Goal: Find contact information: Find contact information

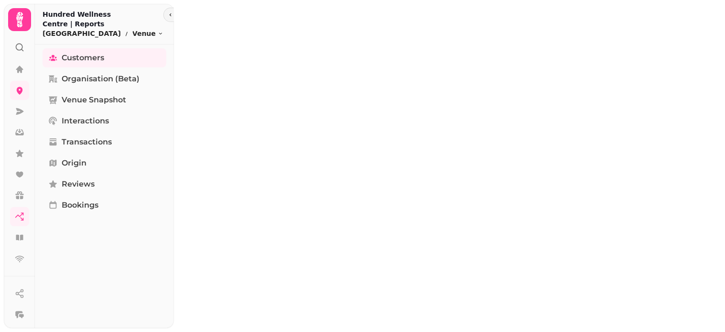
select select "**"
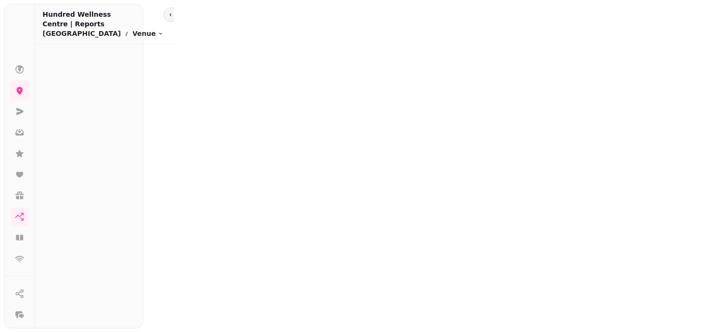
select select "**"
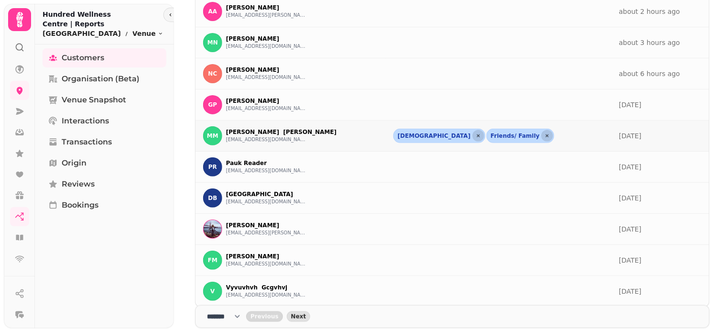
scroll to position [198, 0]
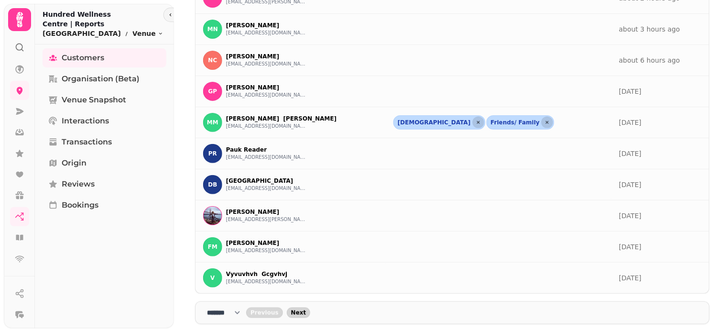
click at [302, 314] on span "Next" at bounding box center [298, 313] width 15 height 6
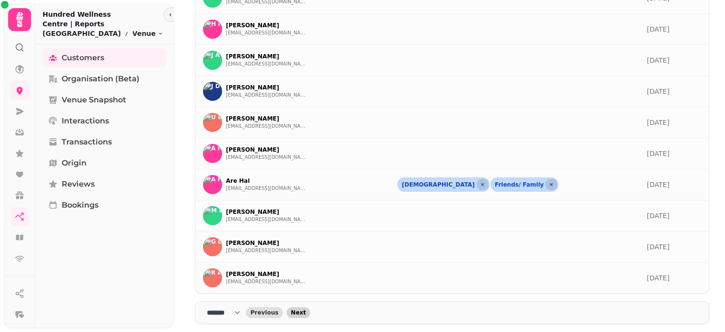
click at [302, 314] on span "Next" at bounding box center [298, 313] width 15 height 6
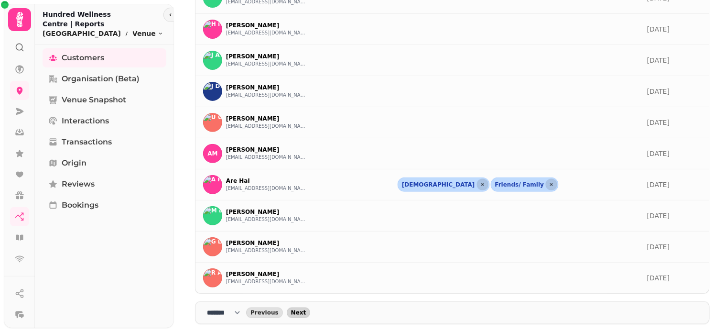
click at [302, 314] on span "Next" at bounding box center [298, 313] width 15 height 6
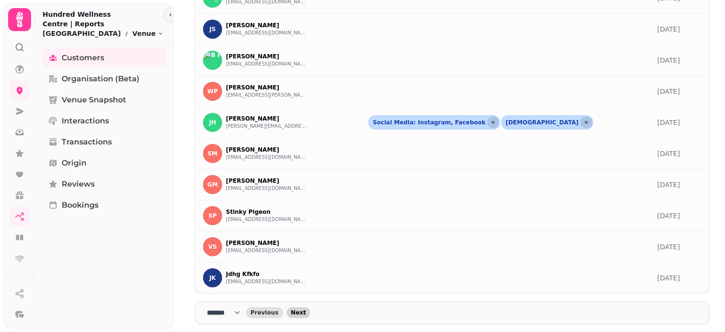
click at [302, 314] on span "Next" at bounding box center [298, 313] width 15 height 6
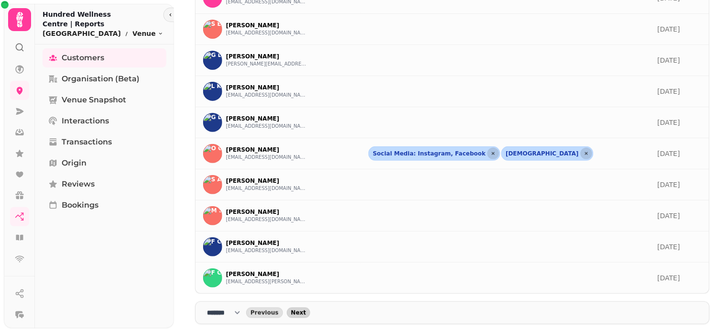
click at [302, 314] on span "Next" at bounding box center [298, 313] width 15 height 6
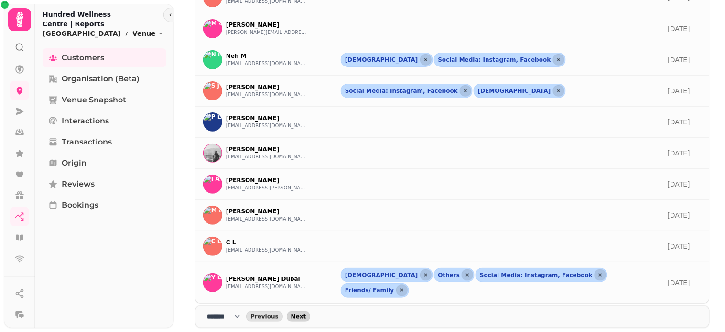
click at [302, 314] on span "Next" at bounding box center [298, 317] width 15 height 6
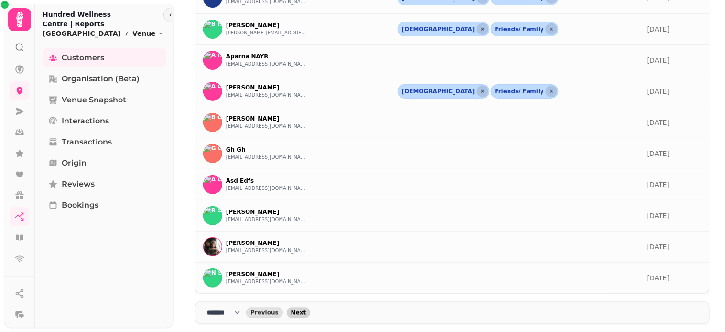
click at [302, 314] on span "Next" at bounding box center [298, 313] width 15 height 6
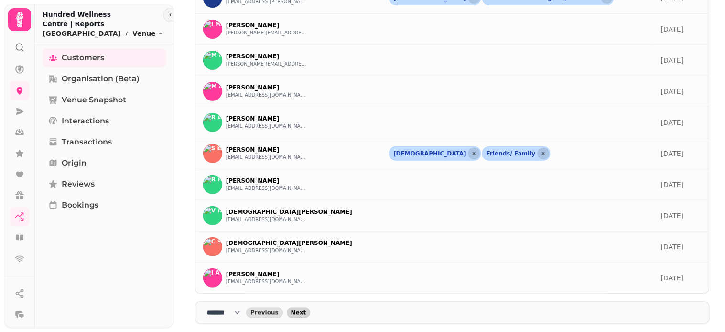
click at [302, 314] on span "Next" at bounding box center [298, 313] width 15 height 6
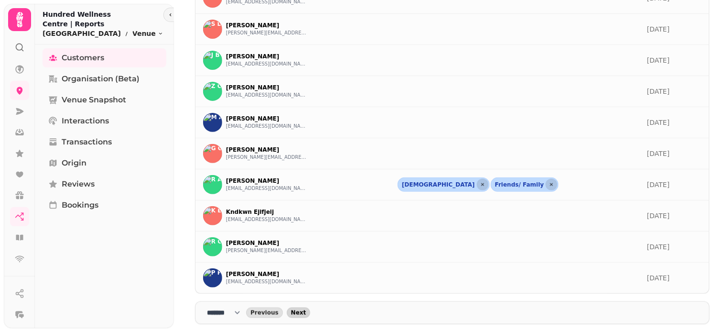
click at [302, 314] on span "Next" at bounding box center [298, 313] width 15 height 6
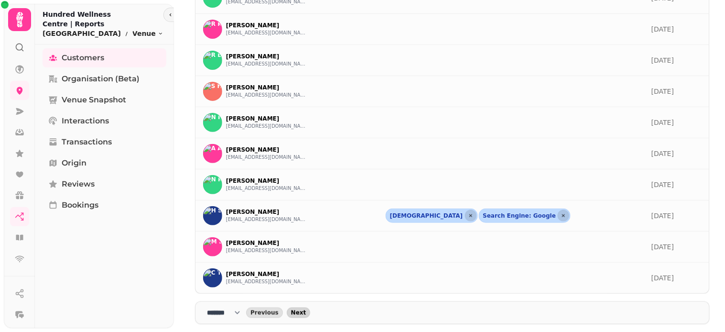
click at [302, 314] on span "Next" at bounding box center [298, 313] width 15 height 6
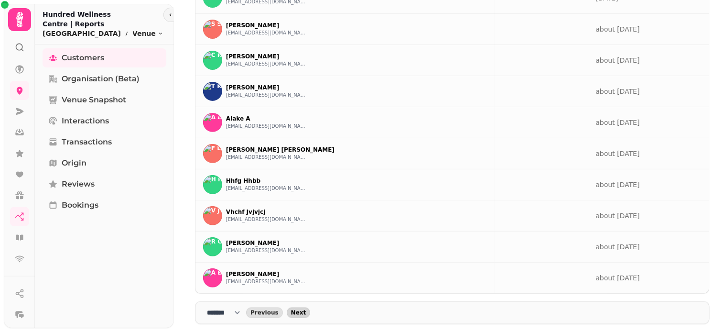
click at [302, 314] on span "Next" at bounding box center [298, 313] width 15 height 6
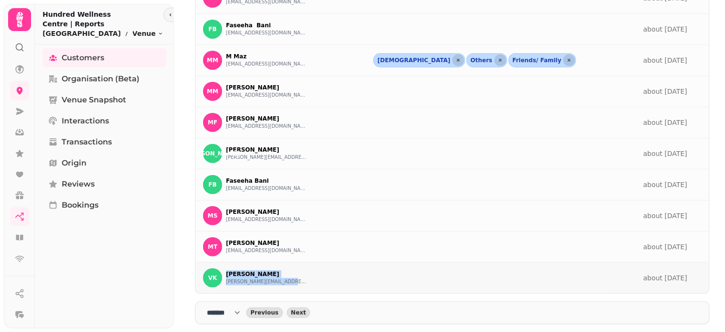
drag, startPoint x: 226, startPoint y: 271, endPoint x: 303, endPoint y: 283, distance: 78.5
click at [303, 283] on div "VK Victor Kiriakos victor@dunesventures.com" at bounding box center [280, 277] width 155 height 19
copy div "Victor Kiriakos victor@dunesventures.com"
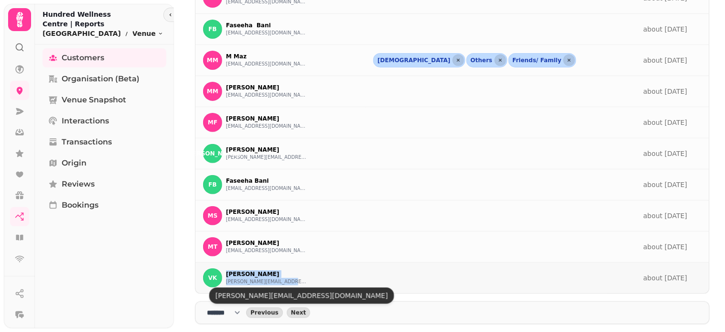
click at [263, 284] on button "victor@dunesventures.com" at bounding box center [266, 282] width 81 height 8
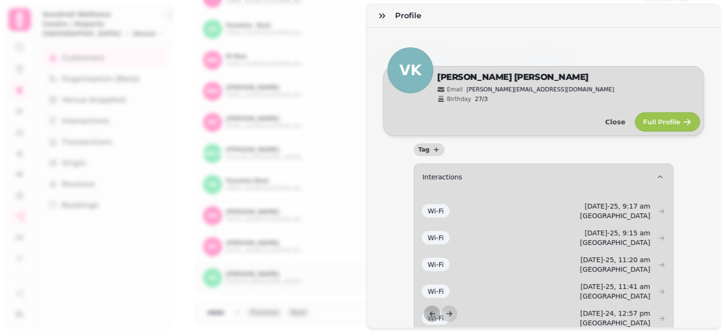
click at [350, 69] on div "Profile VK Edit Victor Kiriakos Email victor@dunesventures.com Birthday 27/3 Cl…" at bounding box center [362, 173] width 725 height 317
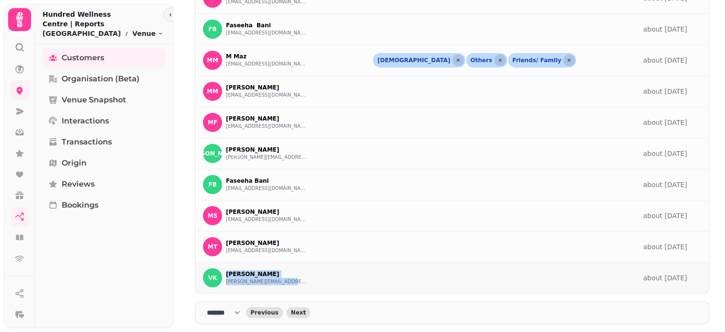
drag, startPoint x: 225, startPoint y: 271, endPoint x: 275, endPoint y: 275, distance: 50.0
click at [294, 280] on div "VK Victor Kiriakos victor@dunesventures.com" at bounding box center [280, 277] width 155 height 19
copy div "Victor Kiriakos victor@dunesventures.com"
drag, startPoint x: 226, startPoint y: 239, endPoint x: 292, endPoint y: 250, distance: 67.4
click at [292, 251] on div "MT Moath Tuqan moathtuqan@yahoo.com" at bounding box center [280, 246] width 155 height 19
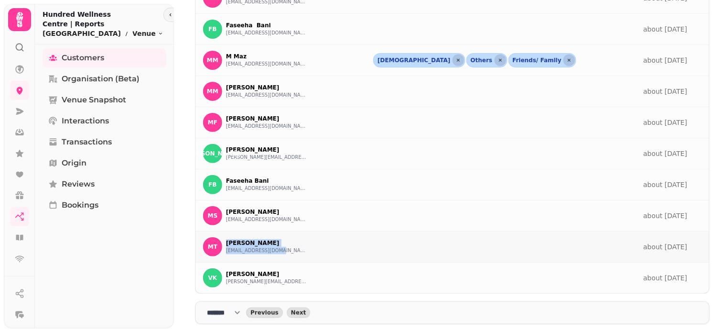
copy div "Moath Tuqan moathtuqan@yahoo.com"
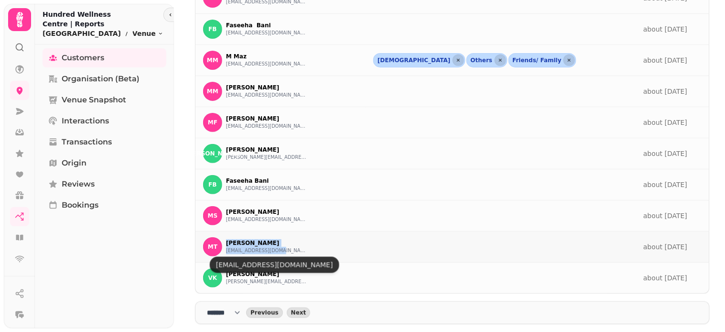
click at [266, 251] on button "moathtuqan@yahoo.com" at bounding box center [266, 251] width 81 height 8
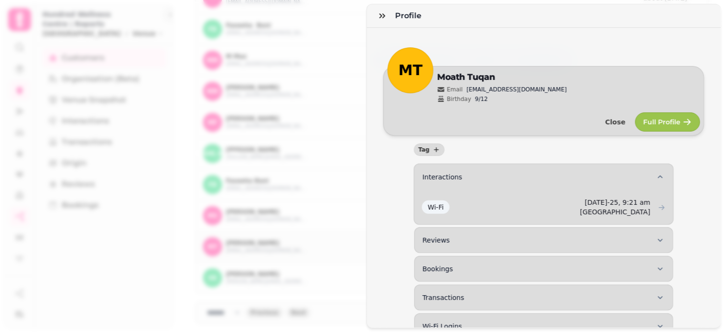
click at [321, 93] on div "Profile MT Edit Moath Tuqan Email moathtuqan@yahoo.com Birthday 9/12 Close Full…" at bounding box center [362, 173] width 725 height 317
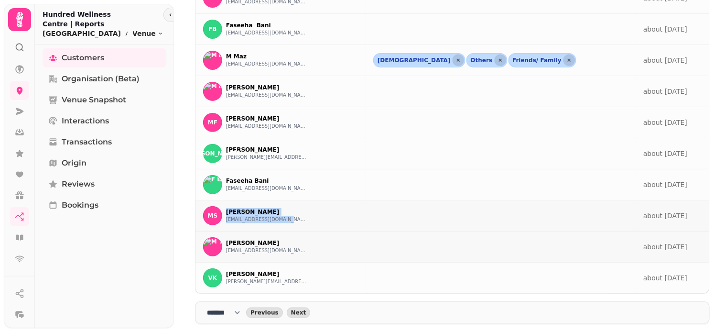
drag, startPoint x: 228, startPoint y: 207, endPoint x: 299, endPoint y: 222, distance: 73.2
click at [299, 222] on div "MS Maria Stapleton mariadowdall@hotmai.com" at bounding box center [280, 215] width 155 height 19
copy div "Maria Stapleton mariadowdall@hotmai.com"
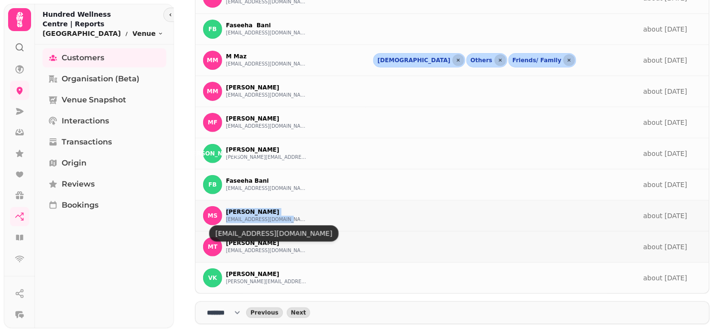
click at [248, 212] on p "Maria Stapleton" at bounding box center [266, 212] width 81 height 8
click at [253, 213] on p "Maria Stapleton" at bounding box center [266, 212] width 81 height 8
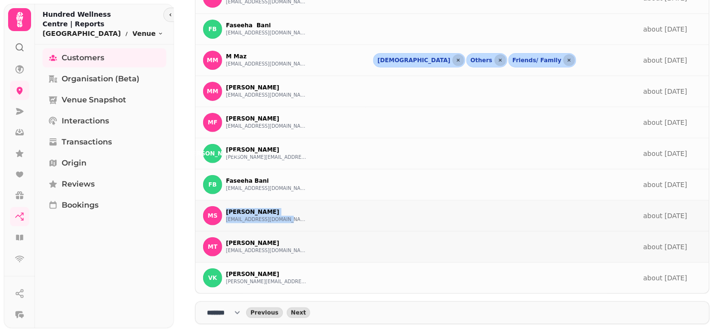
drag, startPoint x: 225, startPoint y: 208, endPoint x: 300, endPoint y: 223, distance: 76.2
click at [300, 223] on div "MS Maria Stapleton mariadowdall@hotmai.com" at bounding box center [280, 215] width 155 height 19
copy div "Maria Stapleton mariadowdall@hotmai.com"
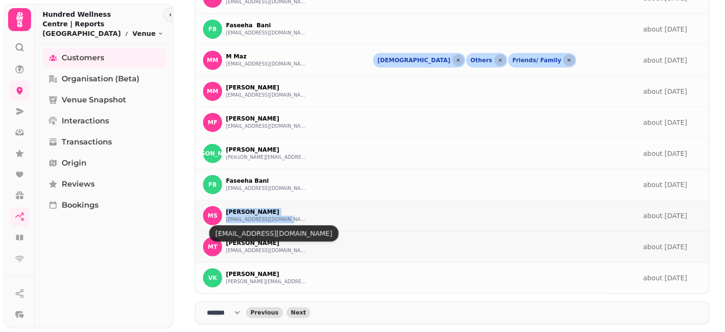
click at [281, 219] on button "mariadowdall@hotmai.com" at bounding box center [266, 220] width 81 height 8
